Goal: Navigation & Orientation: Find specific page/section

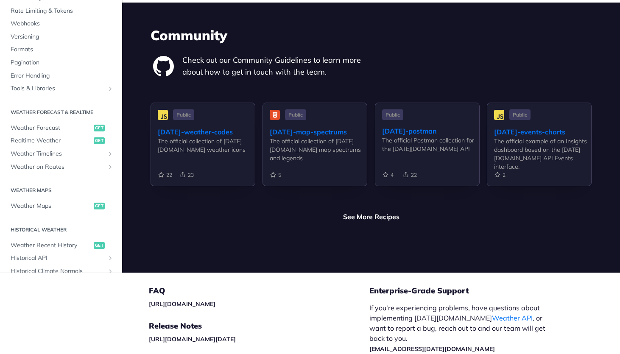
scroll to position [1882, 0]
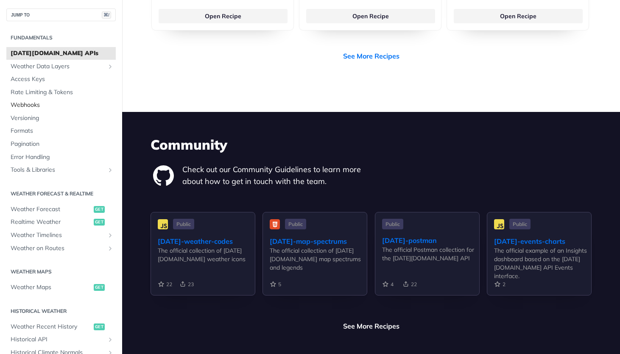
click at [28, 106] on span "Webhooks" at bounding box center [62, 105] width 103 height 8
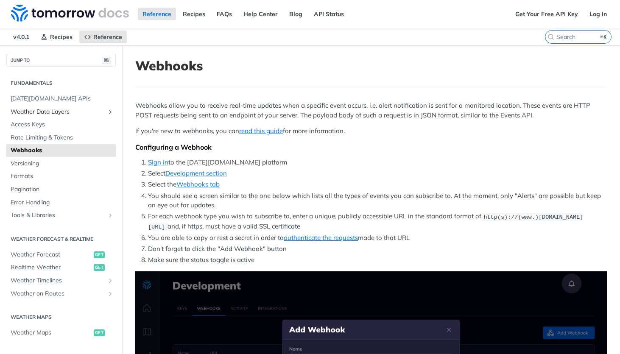
click at [55, 112] on span "Weather Data Layers" at bounding box center [58, 112] width 94 height 8
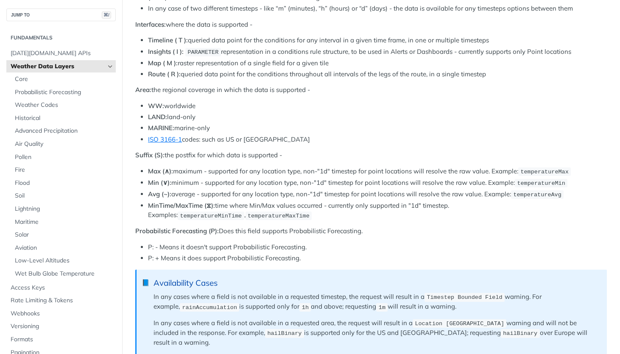
scroll to position [277, 0]
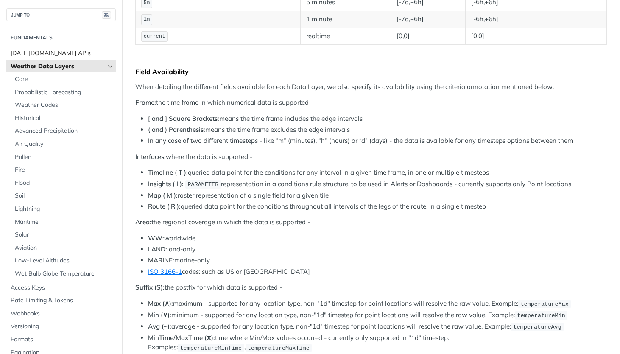
click at [36, 53] on span "[DATE][DOMAIN_NAME] APIs" at bounding box center [62, 53] width 103 height 8
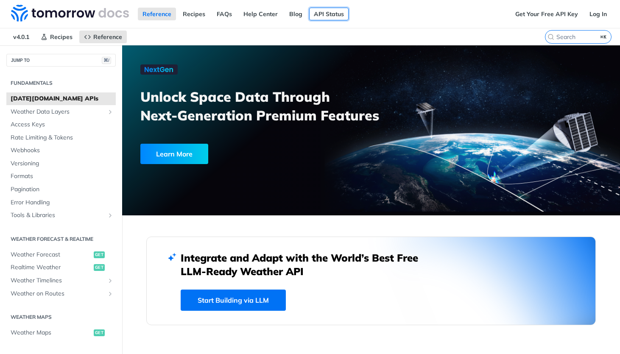
click at [317, 14] on link "API Status" at bounding box center [328, 14] width 39 height 13
